Goal: Task Accomplishment & Management: Use online tool/utility

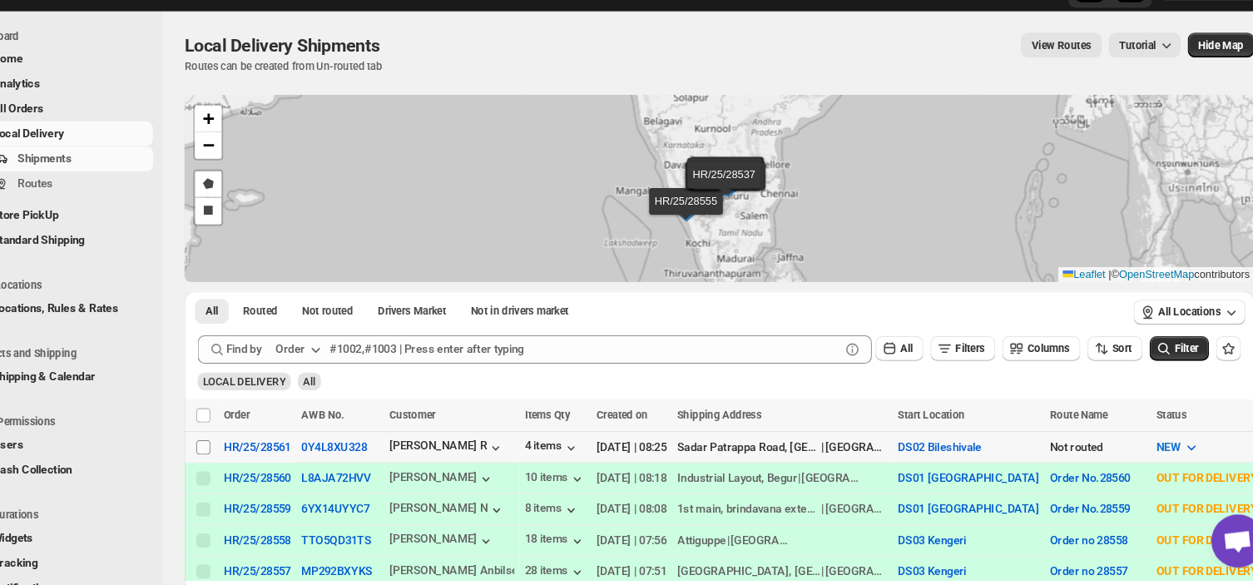
click at [233, 449] on input "Select shipment" at bounding box center [237, 455] width 13 height 13
checkbox input "true"
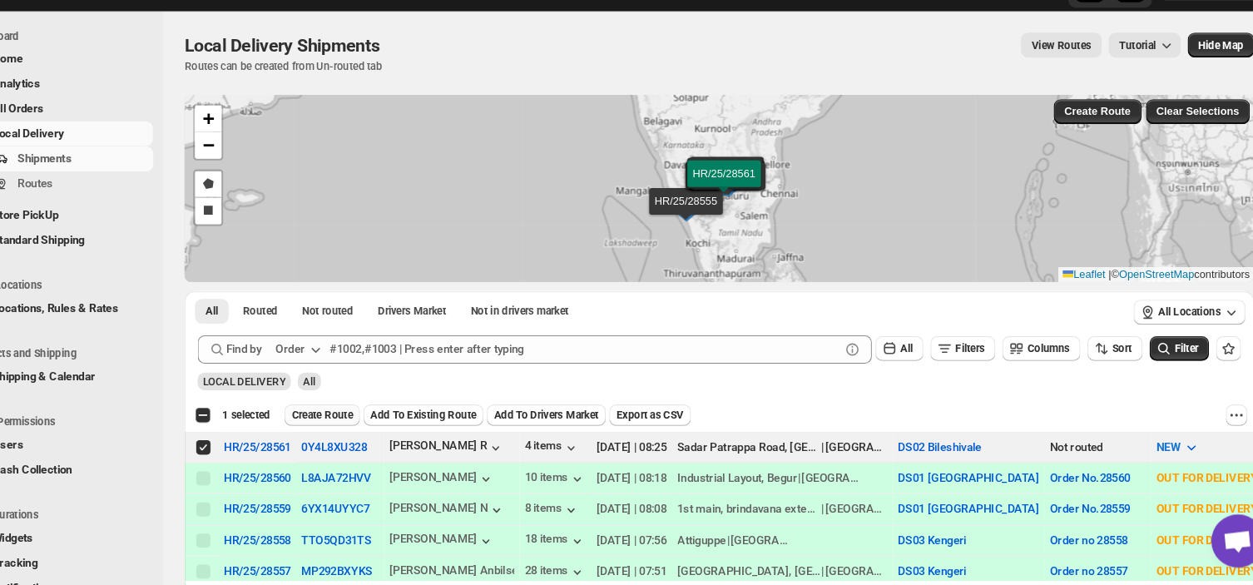
click at [355, 422] on span "Create Route" at bounding box center [348, 425] width 57 height 13
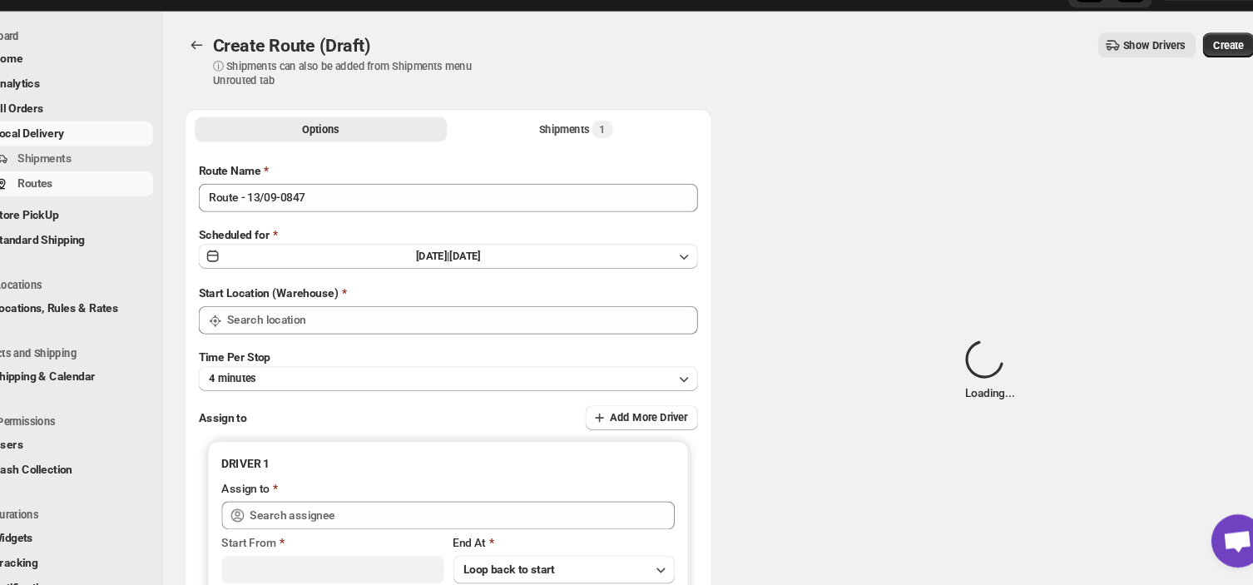
type input "DS02 Bileshivale"
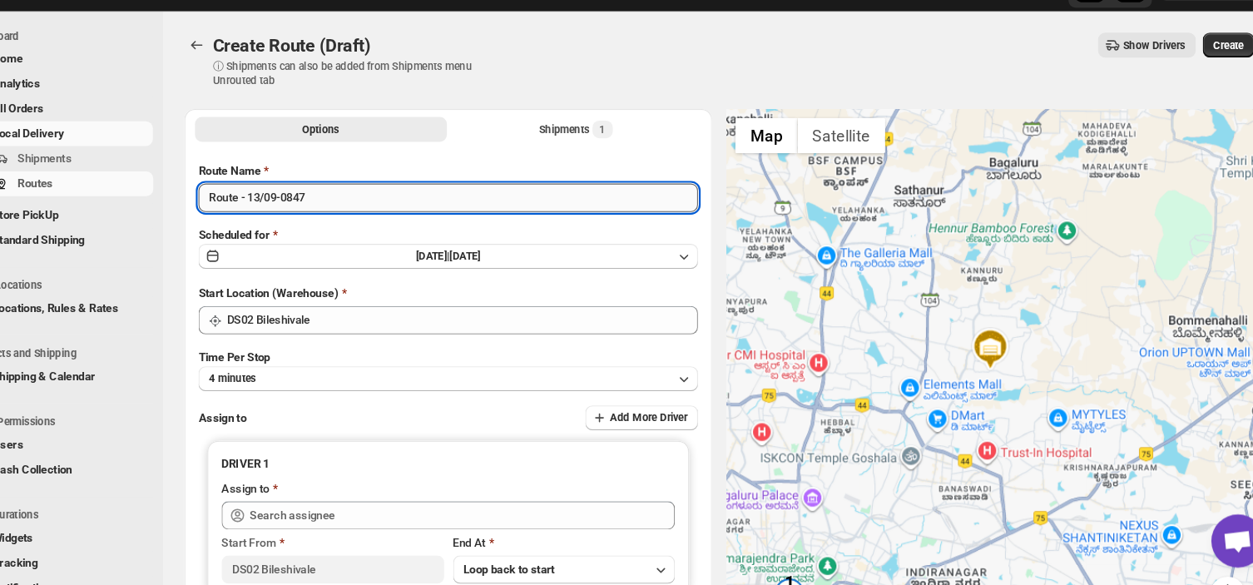
click at [341, 221] on input "Route - 13/09-0847" at bounding box center [467, 221] width 469 height 27
type input "R"
type input "Order no 28561"
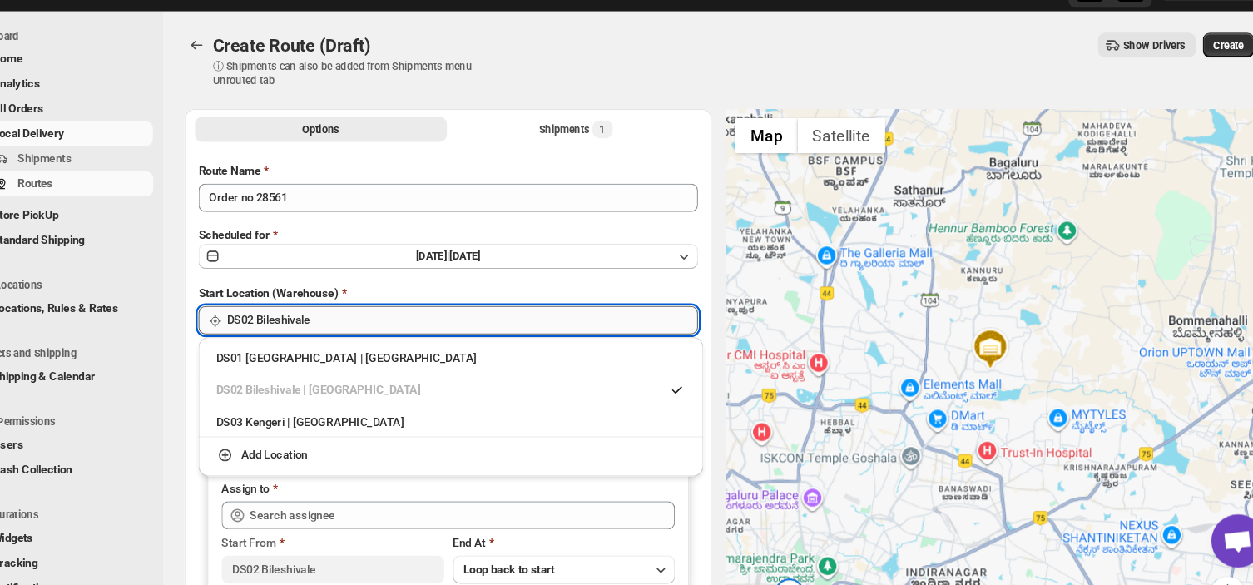
click at [364, 330] on input "DS02 Bileshivale" at bounding box center [481, 336] width 442 height 27
click at [280, 436] on div "DS03 Kengeri | [GEOGRAPHIC_DATA]" at bounding box center [470, 432] width 440 height 17
type input "DS03 Kengeri"
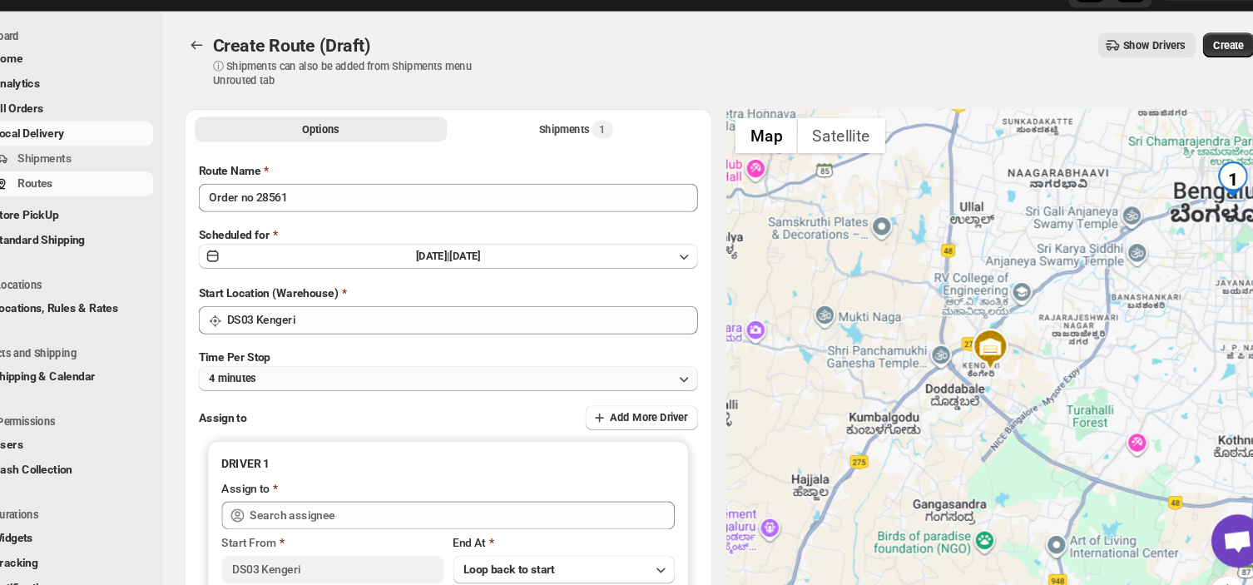
click at [323, 392] on button "4 minutes" at bounding box center [467, 390] width 469 height 23
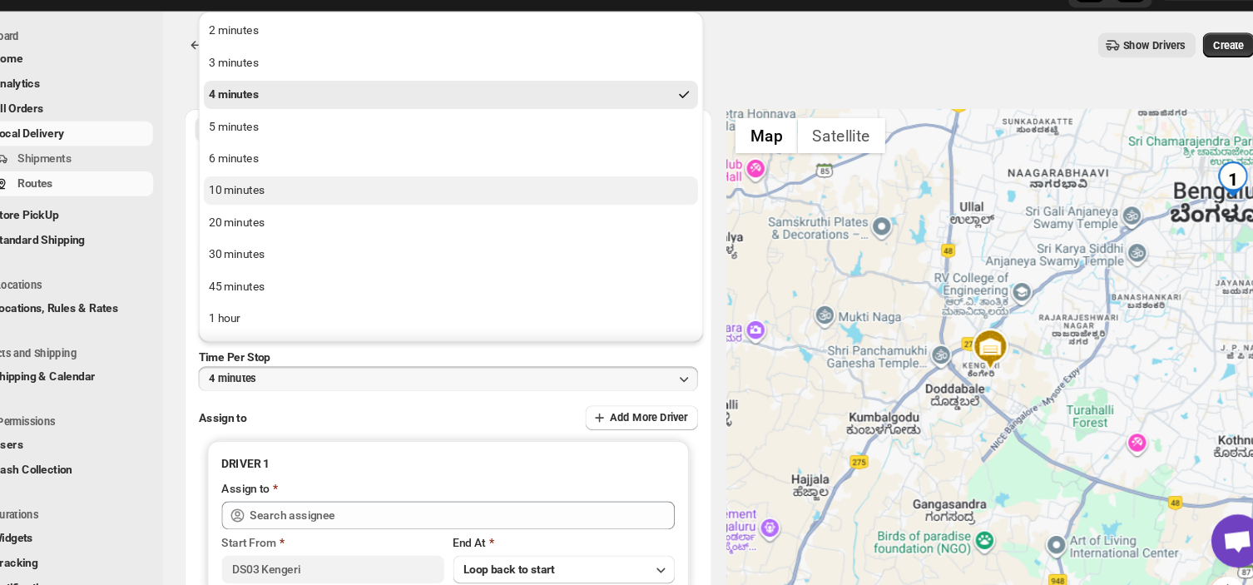
click at [280, 214] on div "10 minutes" at bounding box center [269, 214] width 52 height 17
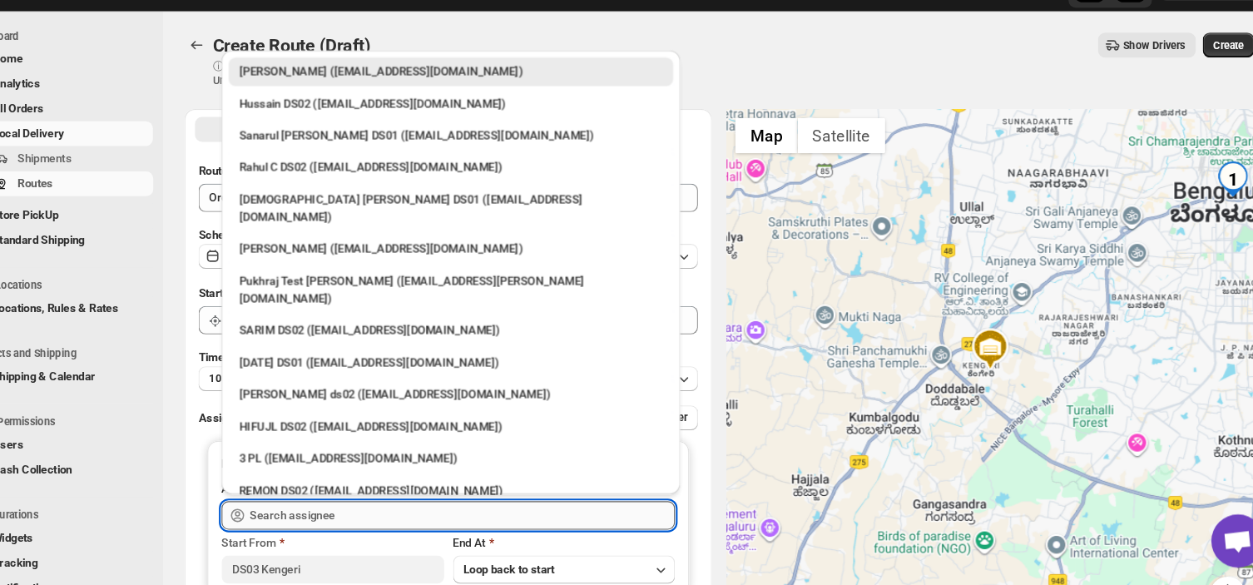
click at [385, 508] on input "text" at bounding box center [480, 519] width 399 height 27
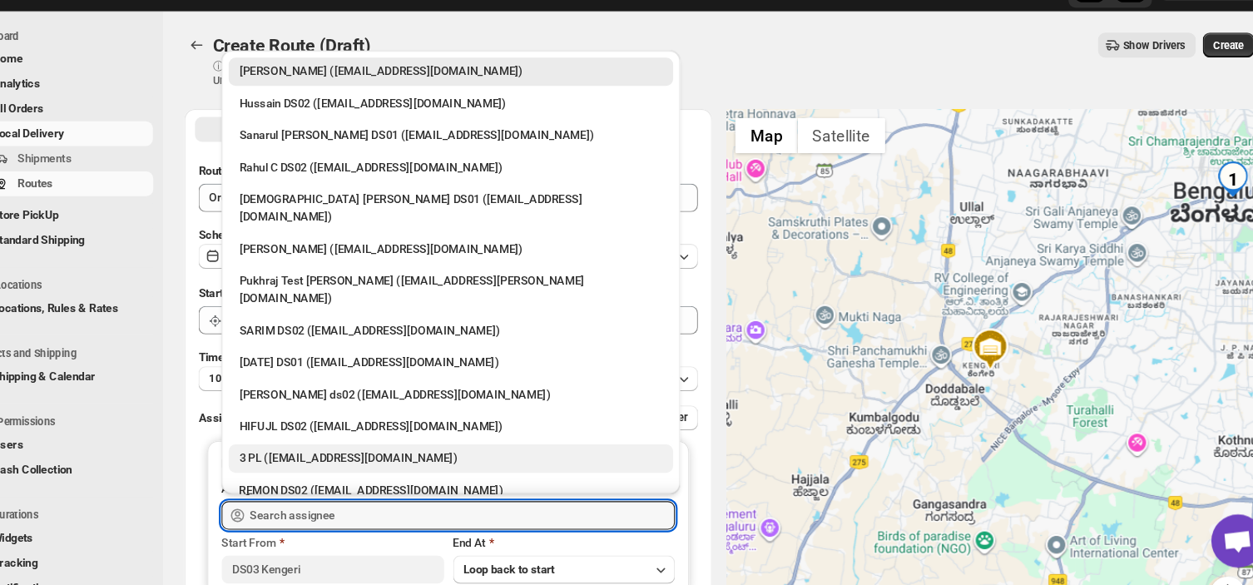
click at [345, 458] on div "3 PL ([EMAIL_ADDRESS][DOMAIN_NAME])" at bounding box center [469, 466] width 397 height 17
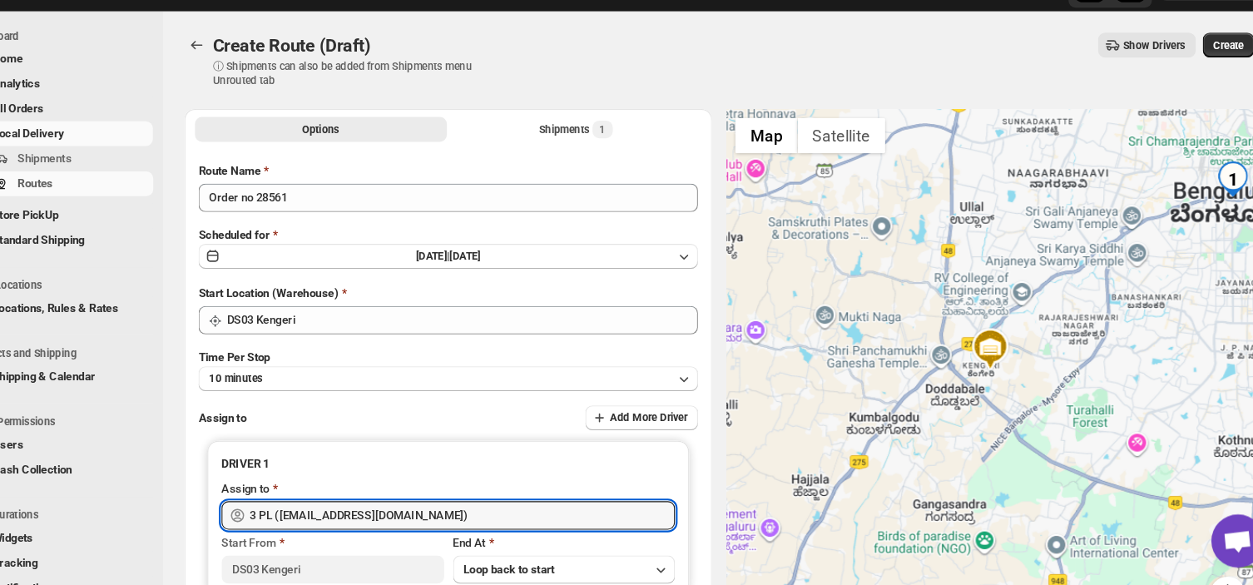
type input "3 PL ([EMAIL_ADDRESS][DOMAIN_NAME])"
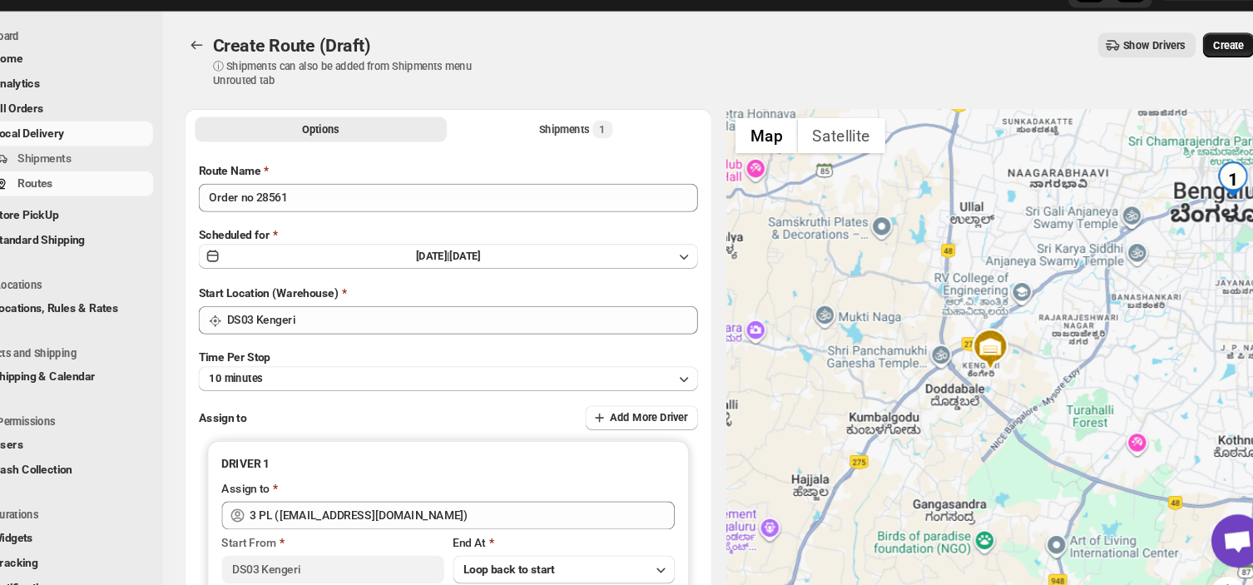
click at [1207, 75] on span "Create" at bounding box center [1199, 78] width 28 height 13
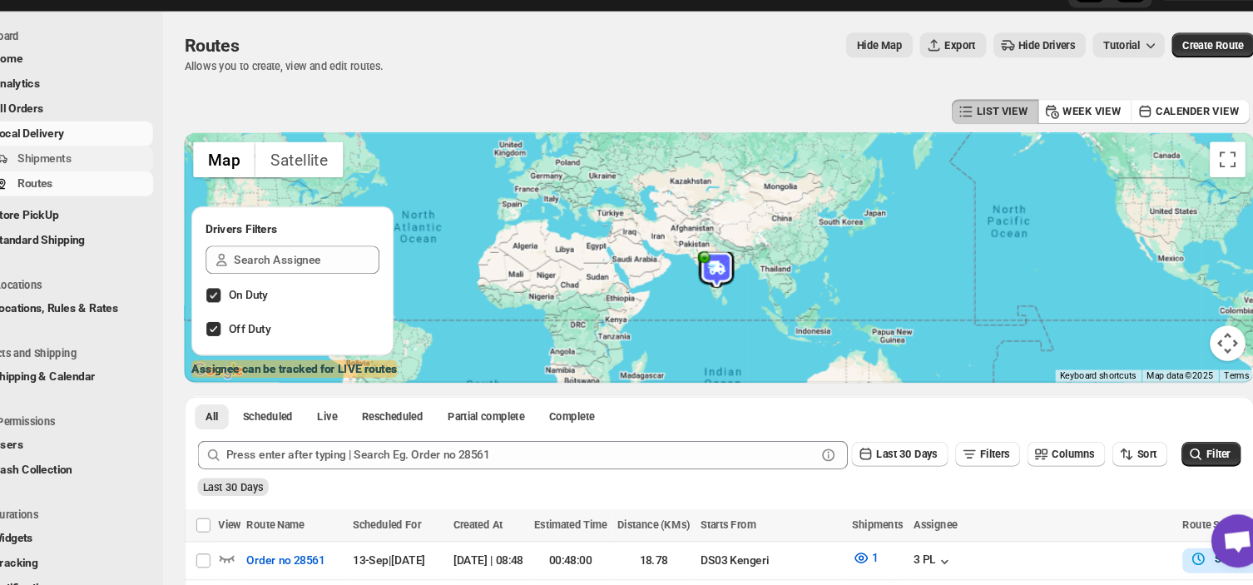
click at [138, 183] on span "Shipments" at bounding box center [125, 184] width 124 height 17
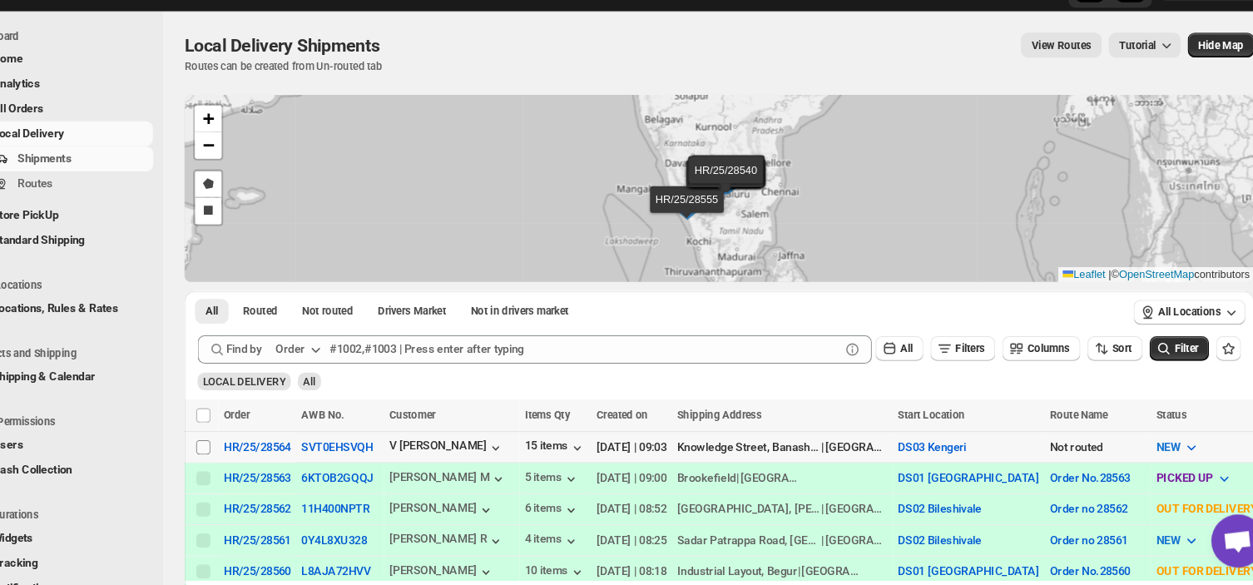
click at [231, 454] on input "Select shipment" at bounding box center [237, 455] width 13 height 13
checkbox input "true"
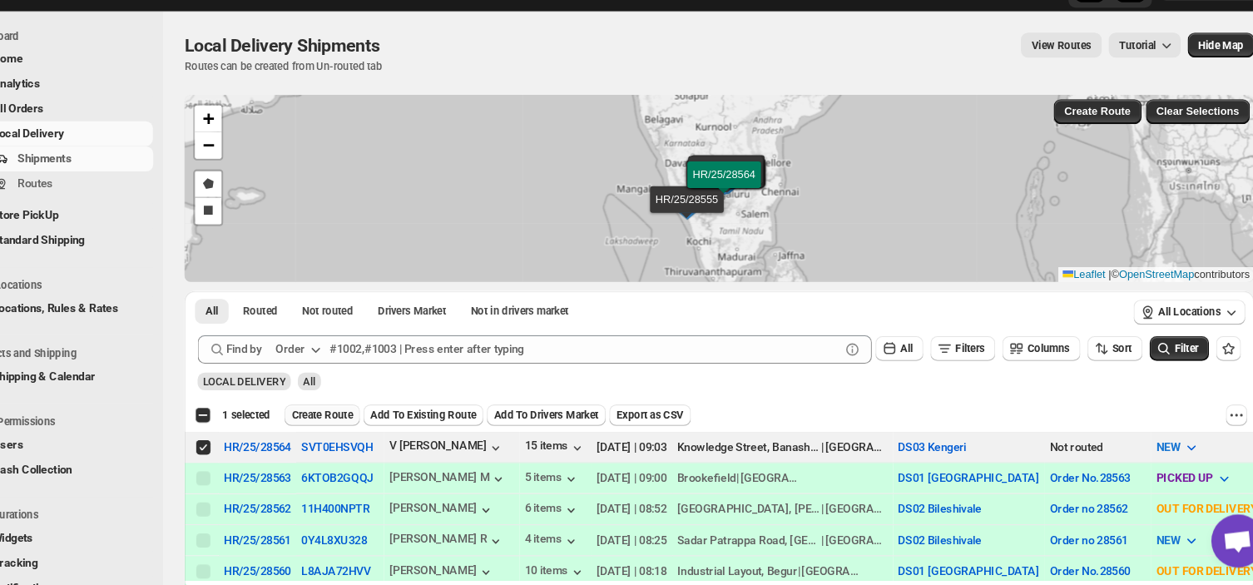
click at [345, 415] on button "Create Route" at bounding box center [349, 425] width 71 height 20
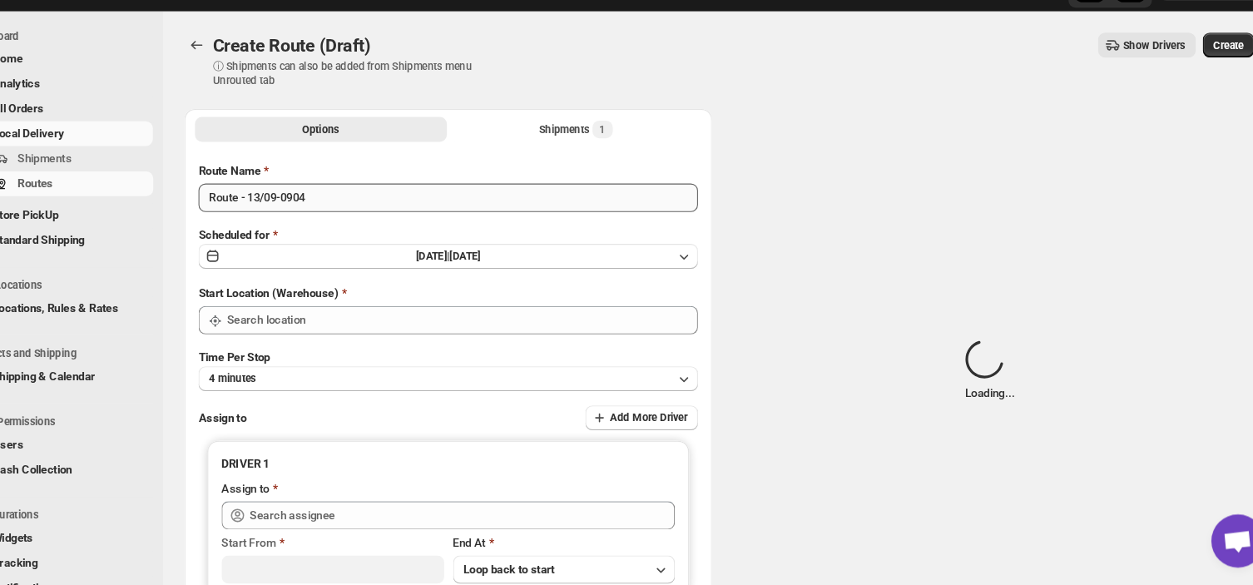
type input "DS03 Kengeri"
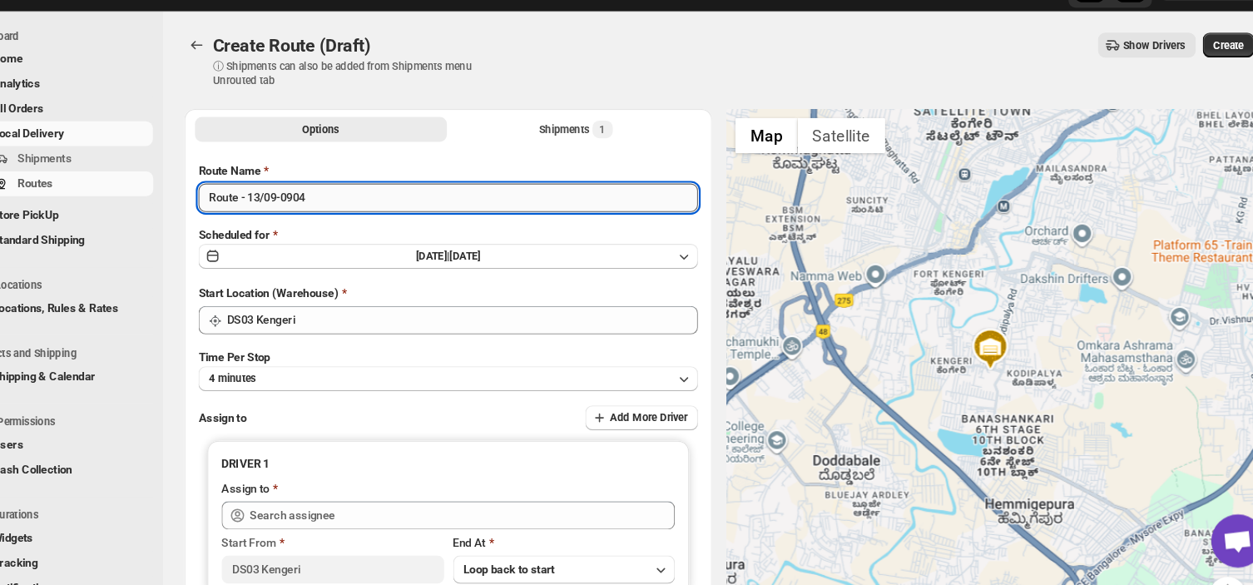
click at [352, 223] on input "Route - 13/09-0904" at bounding box center [467, 221] width 469 height 27
type input "R"
type input "o"
type input "Order no 28564"
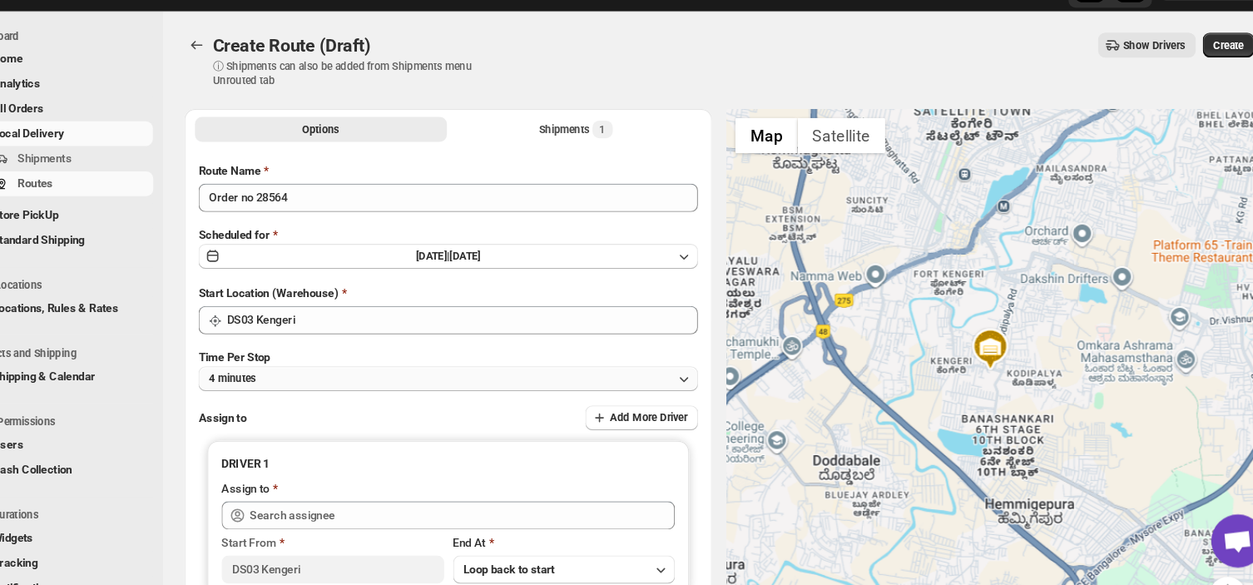
click at [338, 384] on button "4 minutes" at bounding box center [467, 390] width 469 height 23
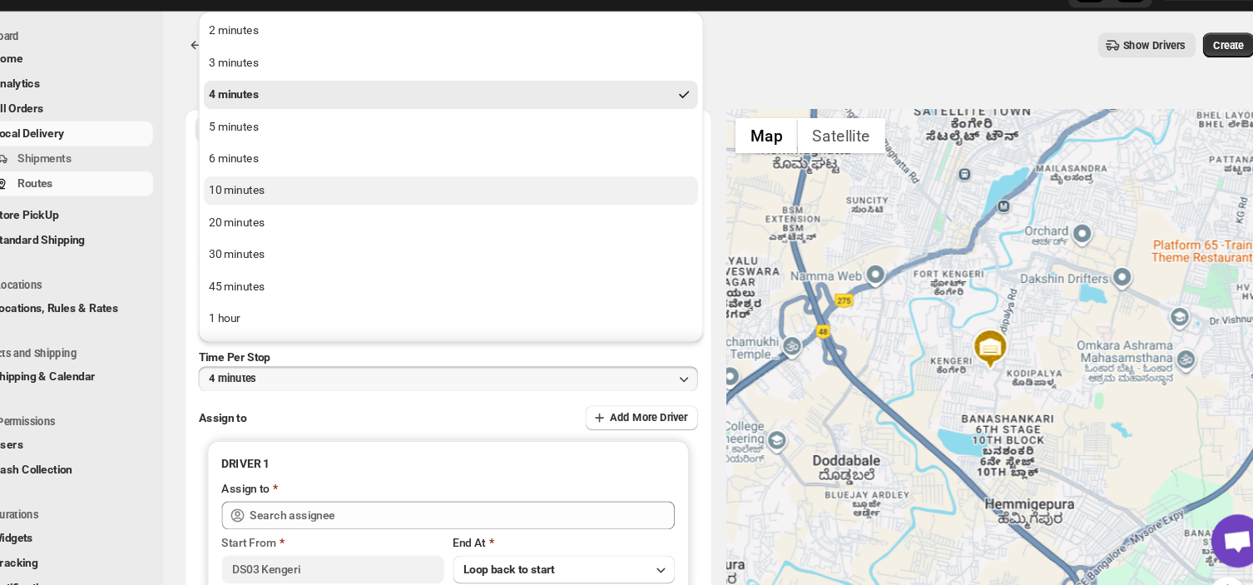
click at [265, 210] on div "10 minutes" at bounding box center [269, 214] width 52 height 17
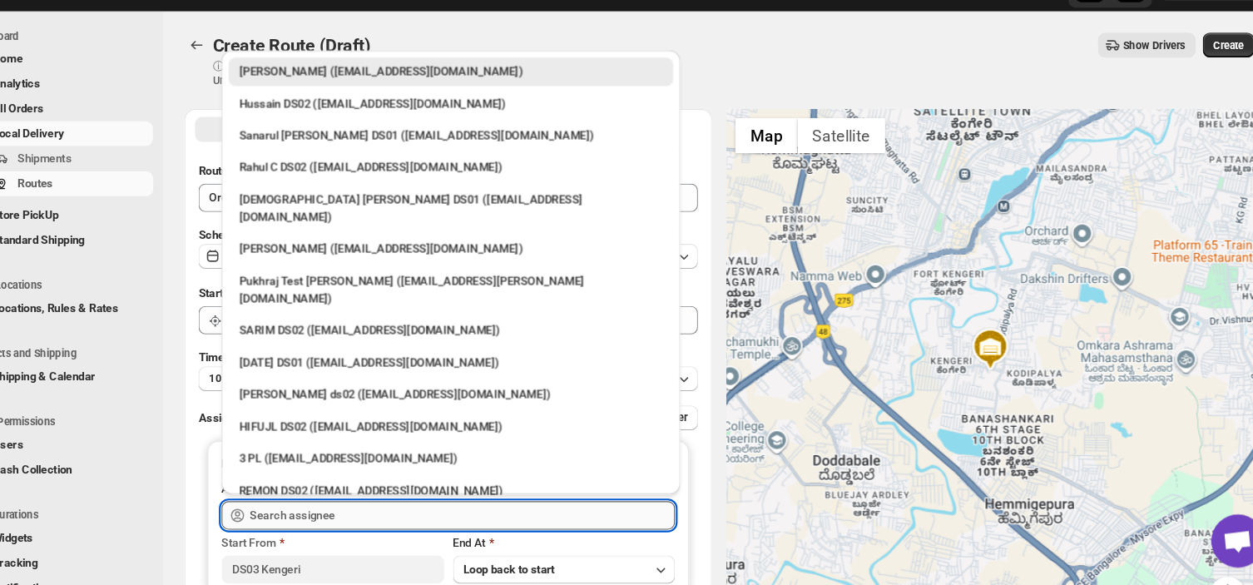
click at [351, 516] on input "text" at bounding box center [480, 519] width 399 height 27
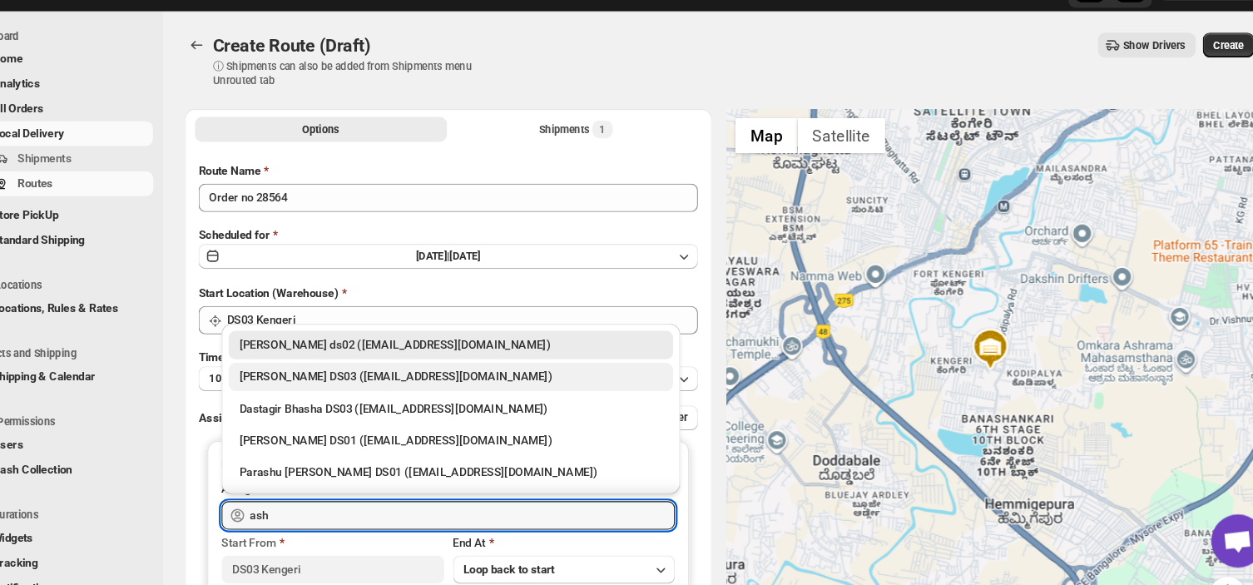
click at [386, 384] on div "[PERSON_NAME] DS03 ([EMAIL_ADDRESS][DOMAIN_NAME])" at bounding box center [469, 389] width 397 height 17
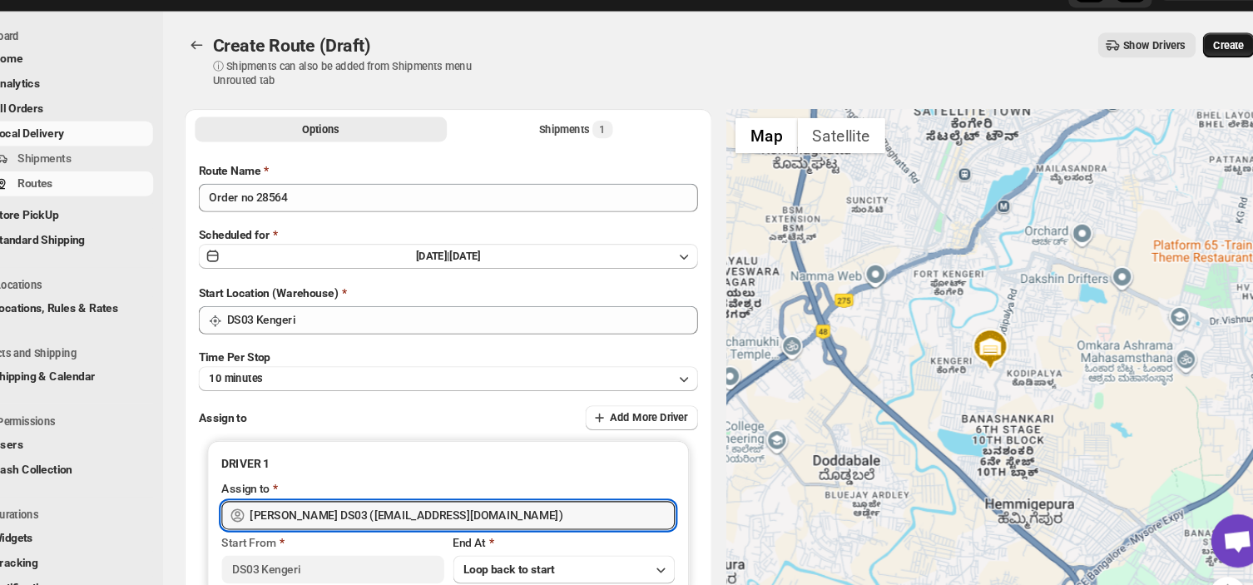
type input "[PERSON_NAME] DS03 ([EMAIL_ADDRESS][DOMAIN_NAME])"
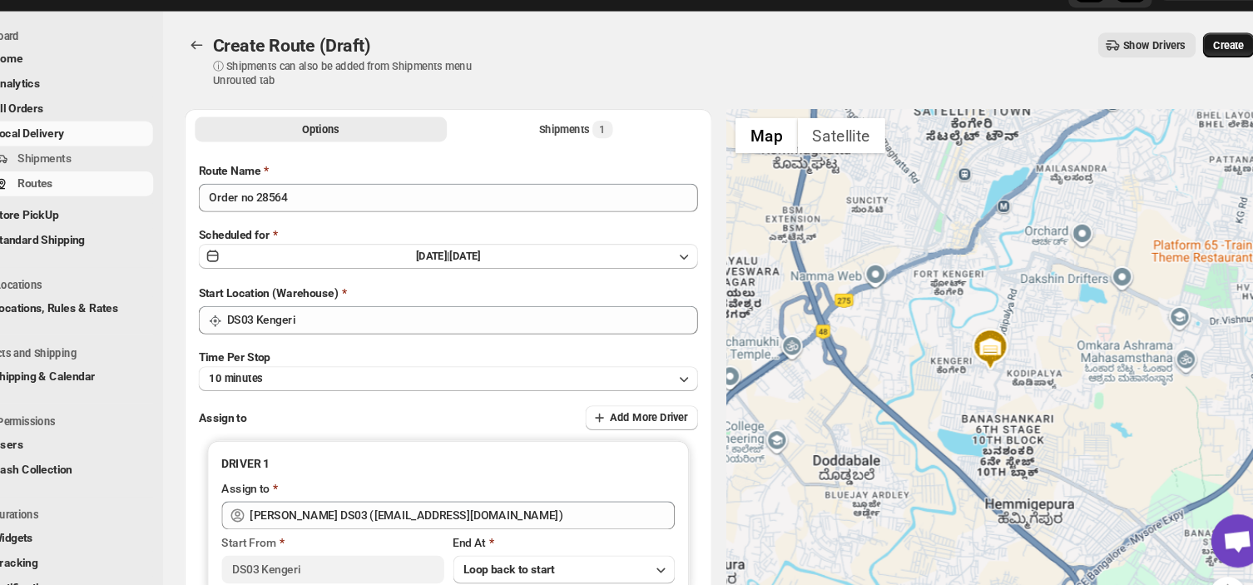
click at [1206, 72] on span "Create" at bounding box center [1199, 78] width 28 height 13
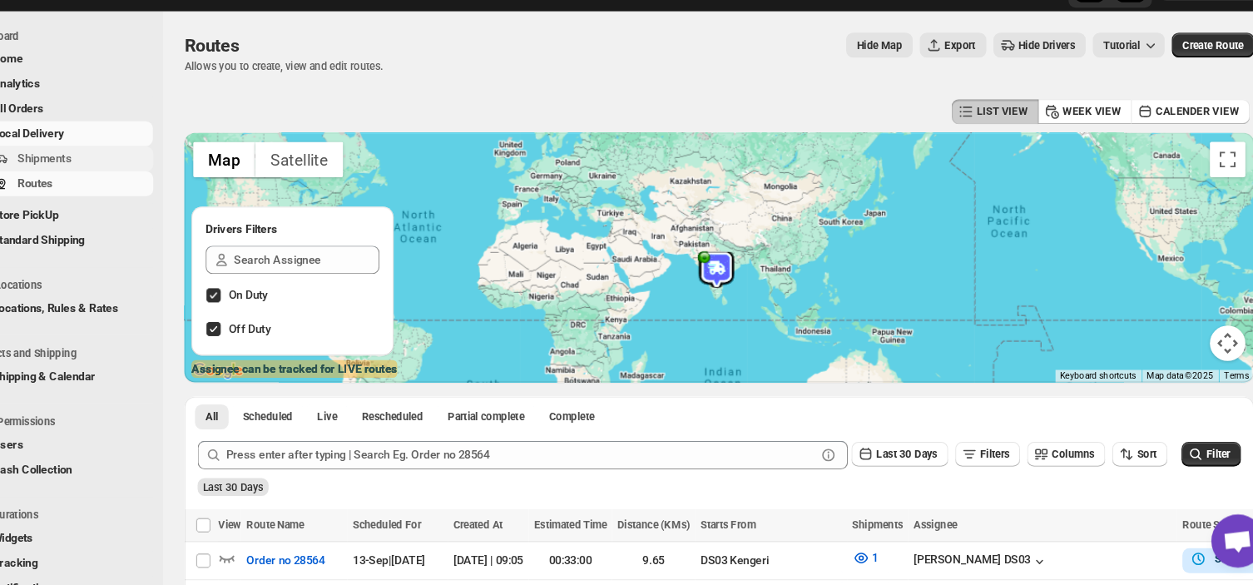
click at [113, 183] on span "Shipments" at bounding box center [125, 184] width 124 height 17
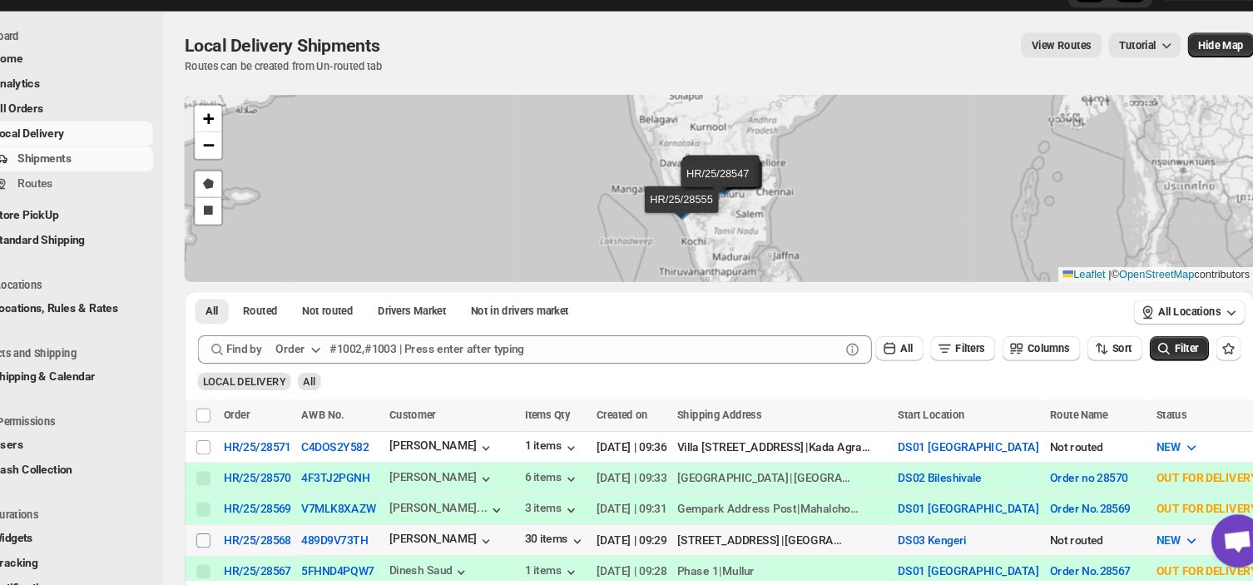
click at [242, 541] on input "Select shipment" at bounding box center [237, 542] width 13 height 13
checkbox input "true"
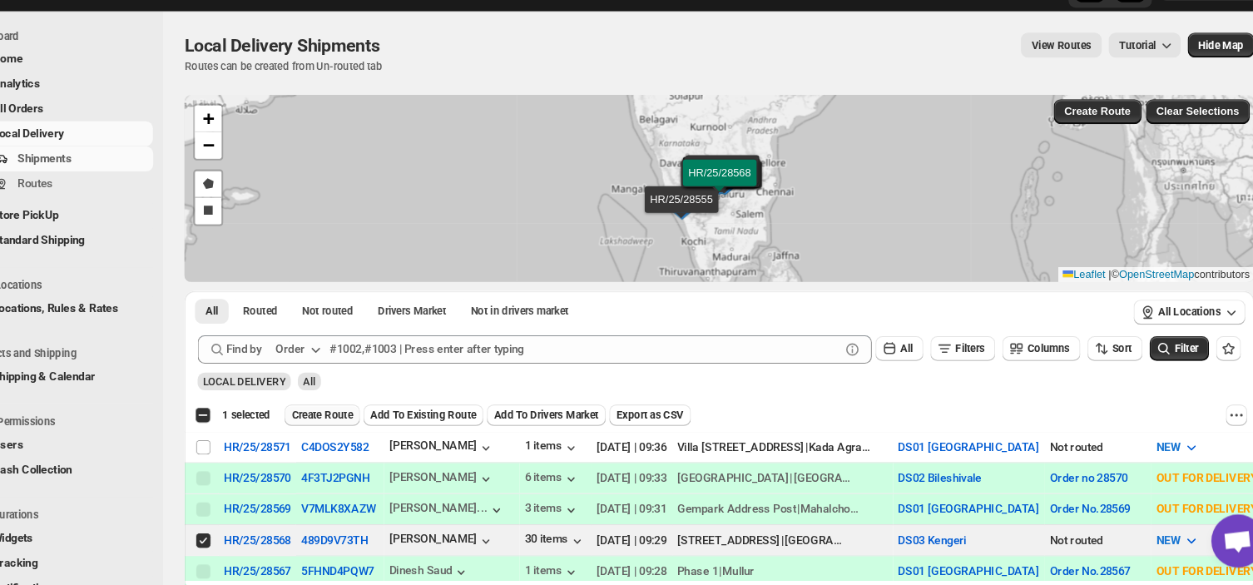
click at [350, 419] on span "Create Route" at bounding box center [348, 425] width 57 height 13
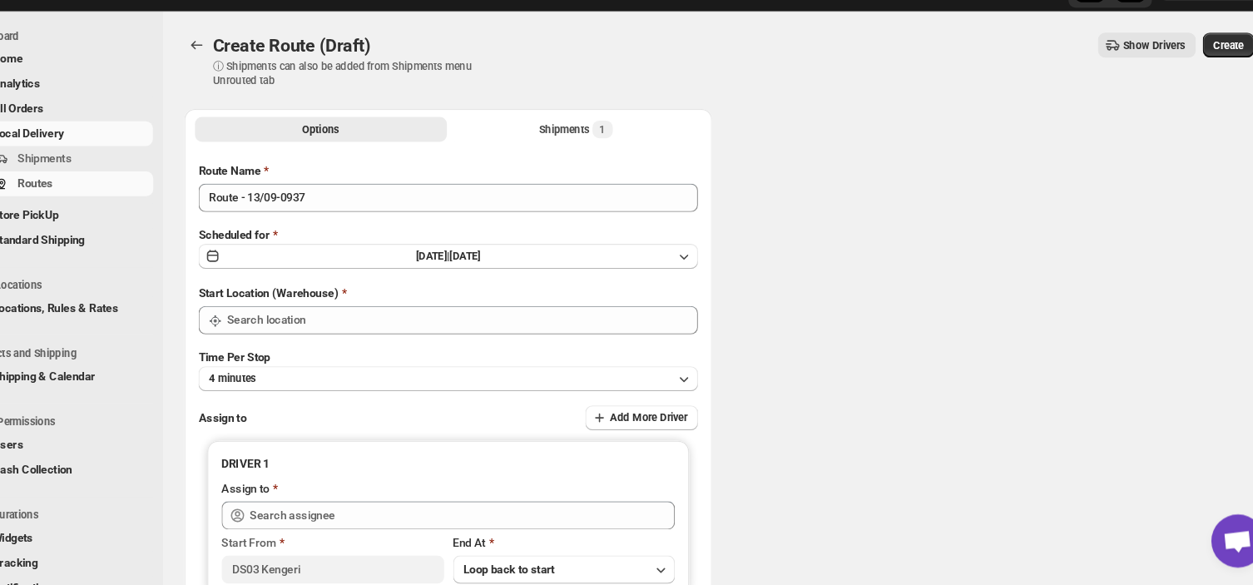
type input "DS03 Kengeri"
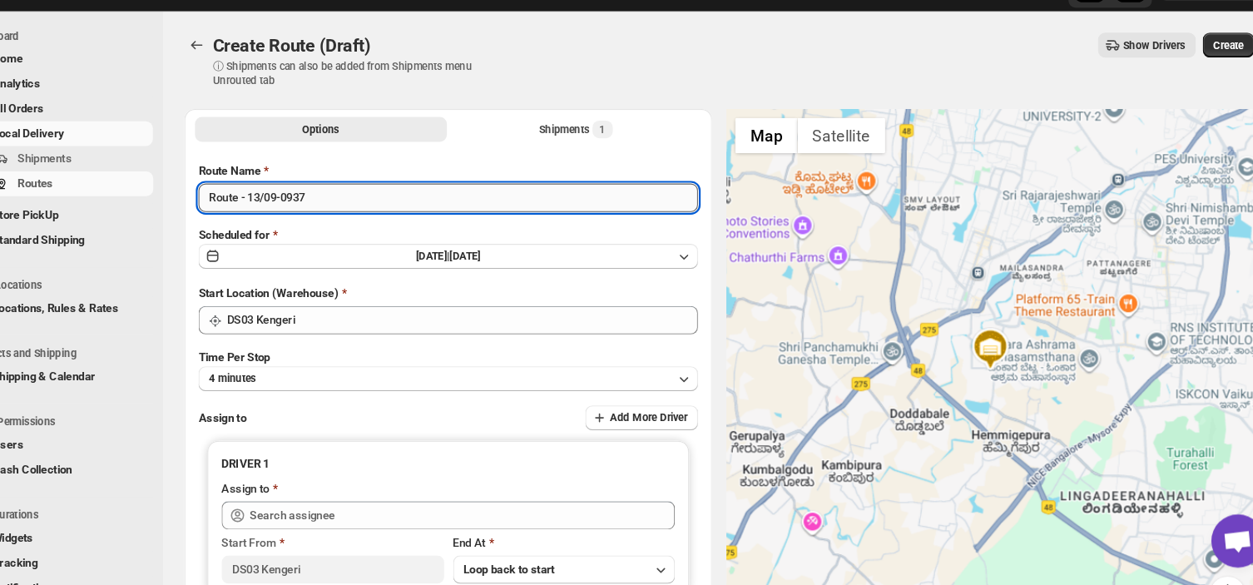
click at [351, 219] on input "Route - 13/09-0937" at bounding box center [467, 221] width 469 height 27
type input "R"
type input "Order no 28568"
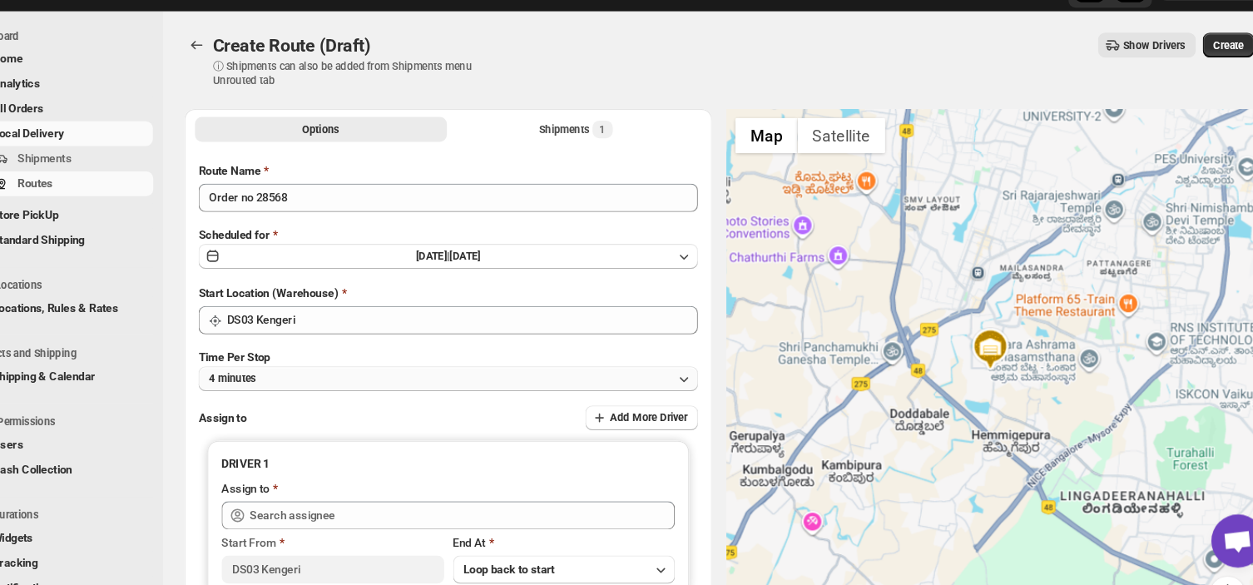
click at [325, 389] on button "4 minutes" at bounding box center [467, 390] width 469 height 23
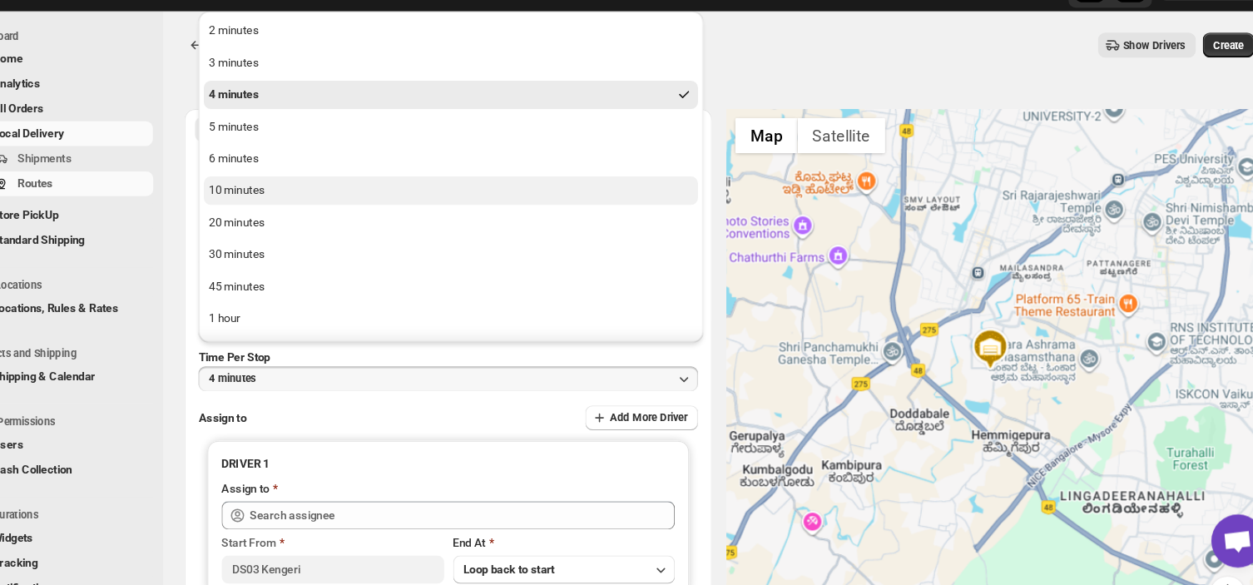
click at [279, 210] on div "10 minutes" at bounding box center [269, 214] width 52 height 17
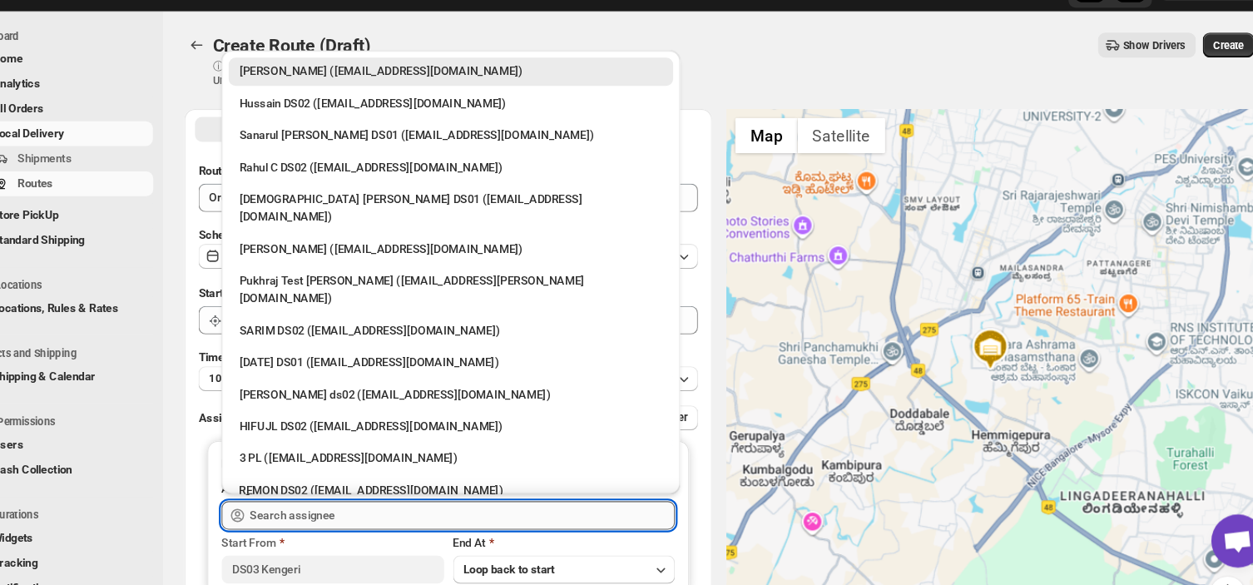
click at [370, 520] on input "text" at bounding box center [480, 519] width 399 height 27
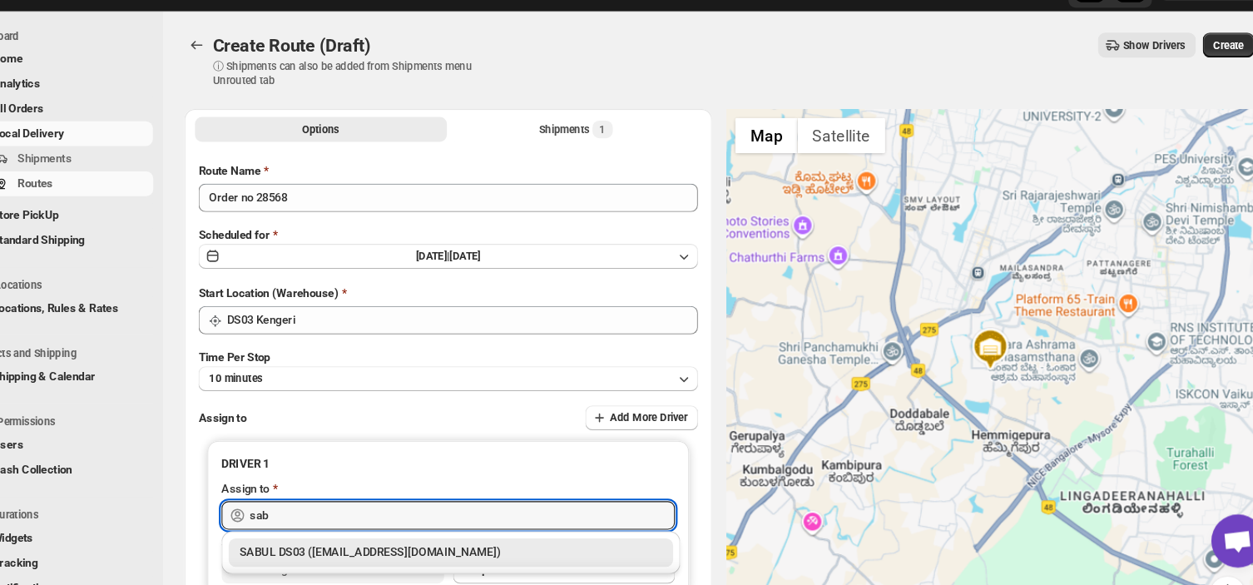
click at [354, 550] on div "SABUL DS03 ([EMAIL_ADDRESS][DOMAIN_NAME])" at bounding box center [469, 554] width 397 height 17
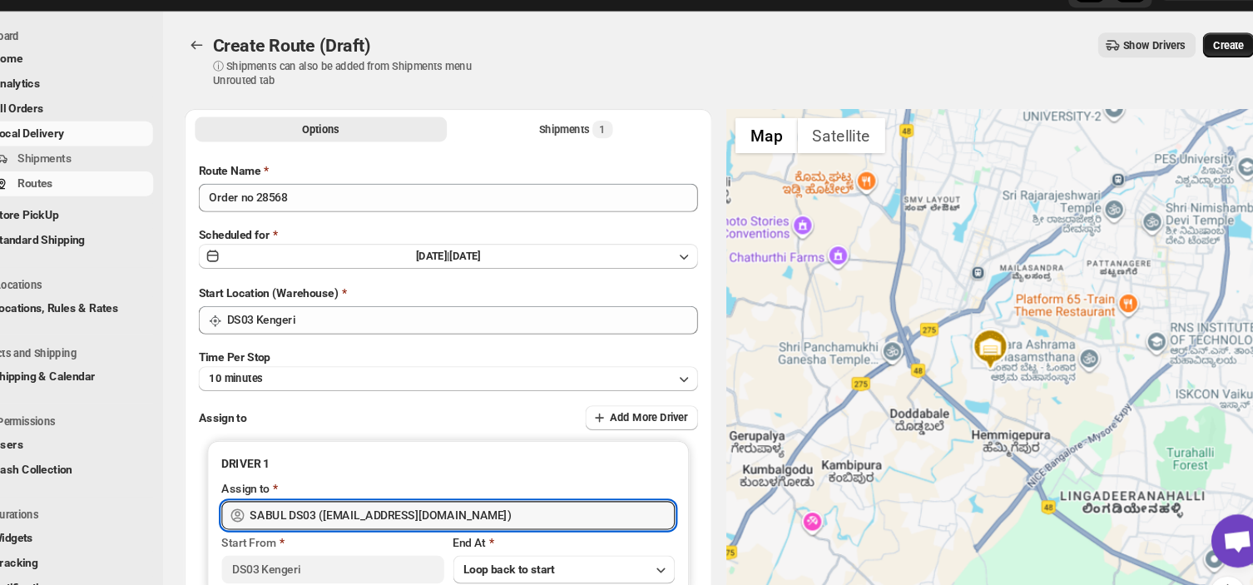
type input "SABUL DS03 ([EMAIL_ADDRESS][DOMAIN_NAME])"
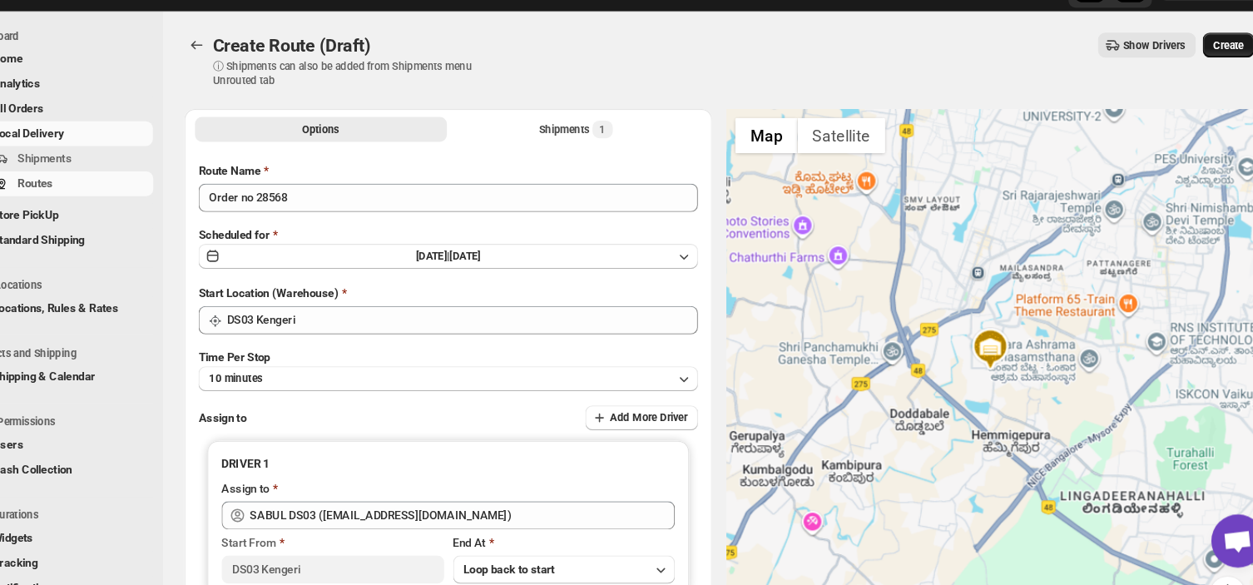
click at [1212, 75] on span "Create" at bounding box center [1199, 78] width 28 height 13
